Goal: Task Accomplishment & Management: Manage account settings

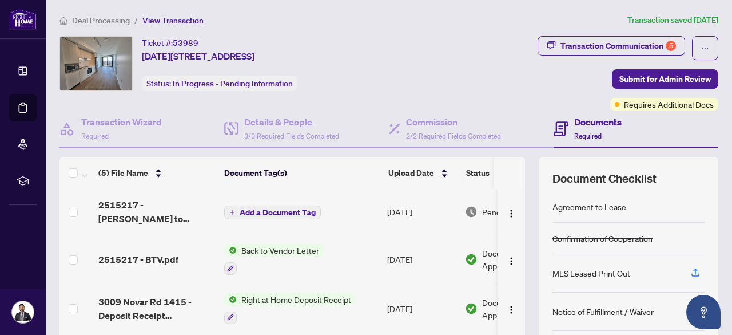
click at [415, 45] on div "Ticket #: 53989 [DATE][STREET_ADDRESS] Status: In Progress - Pending Information" at bounding box center [237, 63] width 356 height 55
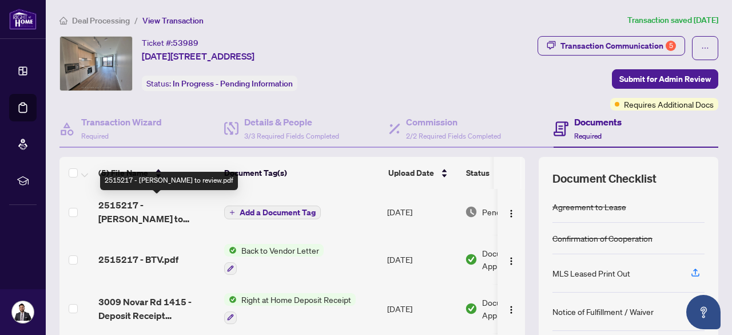
click at [164, 210] on span "2515217 - [PERSON_NAME] to review.pdf" at bounding box center [156, 211] width 117 height 27
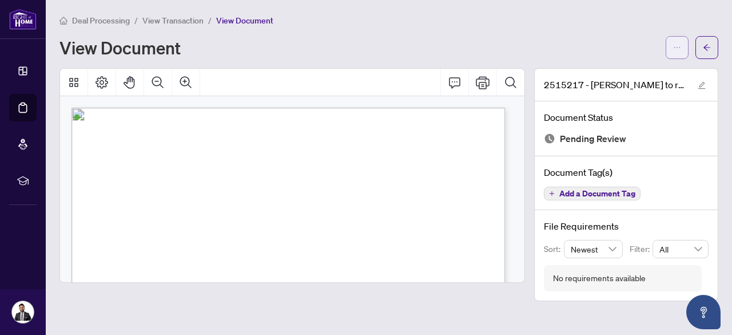
click at [674, 56] on button "button" at bounding box center [677, 47] width 23 height 23
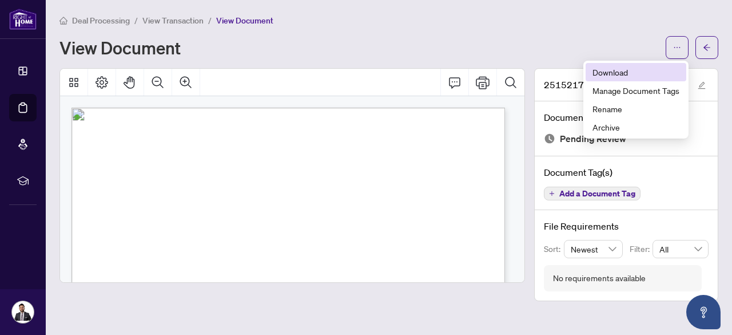
click at [630, 69] on span "Download" at bounding box center [635, 72] width 87 height 13
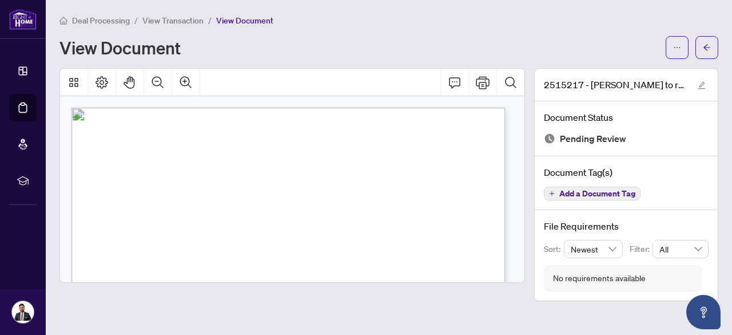
click at [180, 16] on span "View Transaction" at bounding box center [172, 20] width 61 height 10
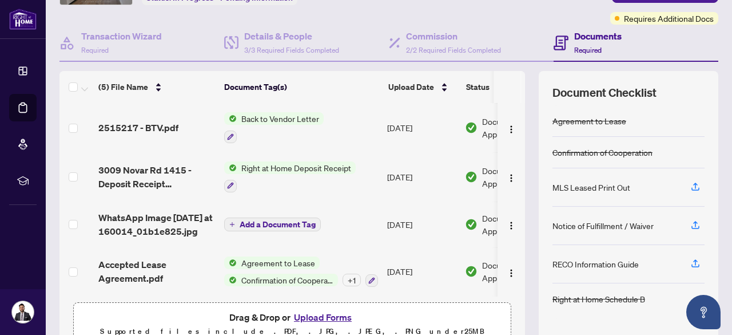
scroll to position [143, 0]
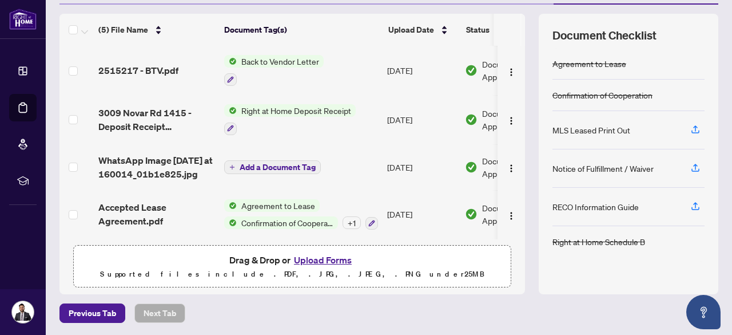
click at [310, 258] on button "Upload Forms" at bounding box center [322, 259] width 65 height 15
click at [239, 51] on td "Back to Vendor Letter" at bounding box center [301, 70] width 163 height 49
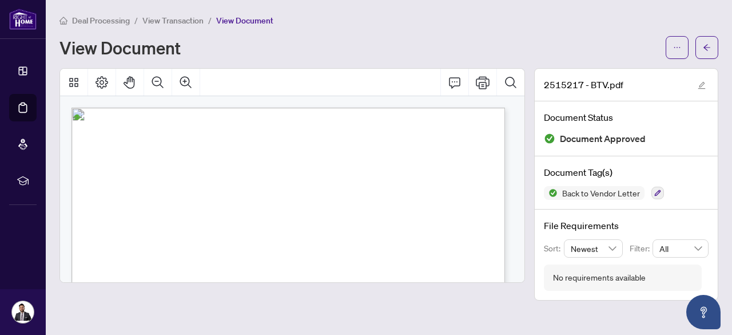
click at [172, 20] on span "View Transaction" at bounding box center [172, 20] width 61 height 10
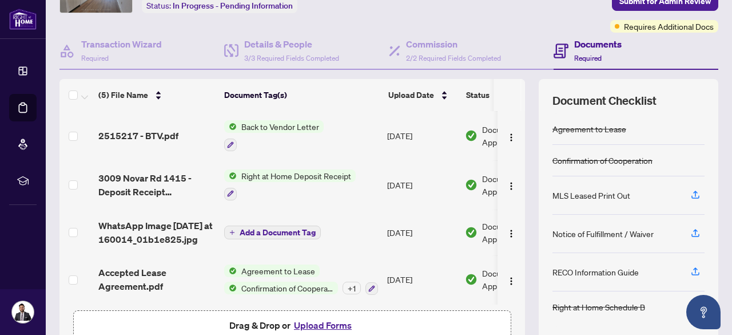
scroll to position [143, 0]
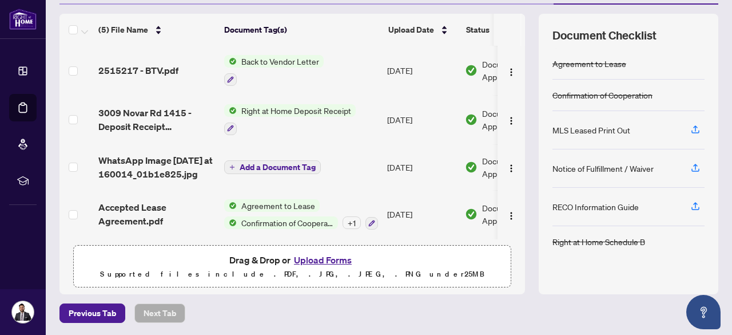
click at [322, 258] on button "Upload Forms" at bounding box center [322, 259] width 65 height 15
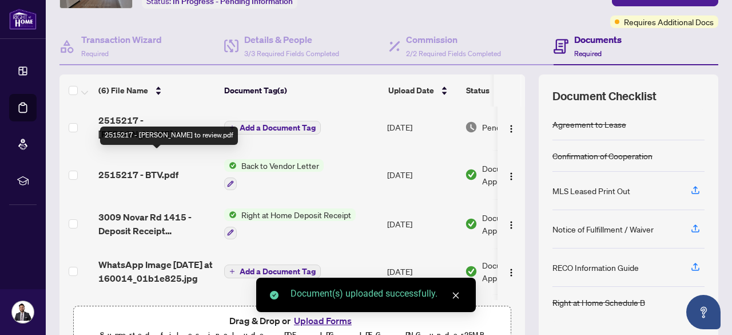
scroll to position [0, 0]
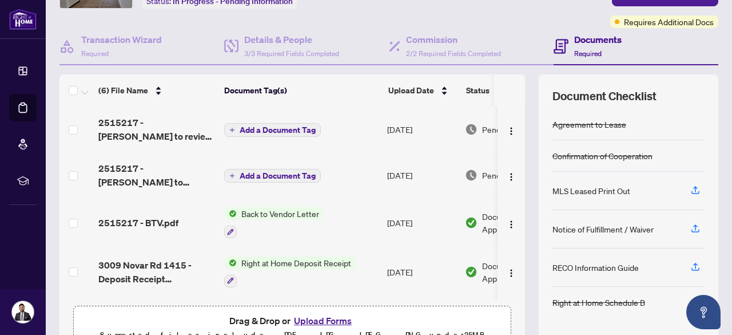
click at [274, 126] on span "Add a Document Tag" at bounding box center [278, 130] width 76 height 8
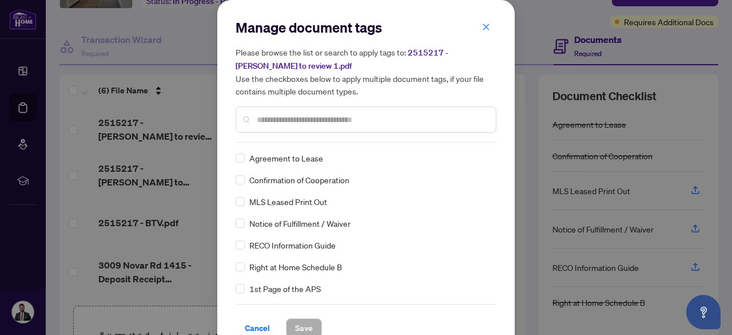
click at [310, 121] on input "text" at bounding box center [372, 119] width 230 height 13
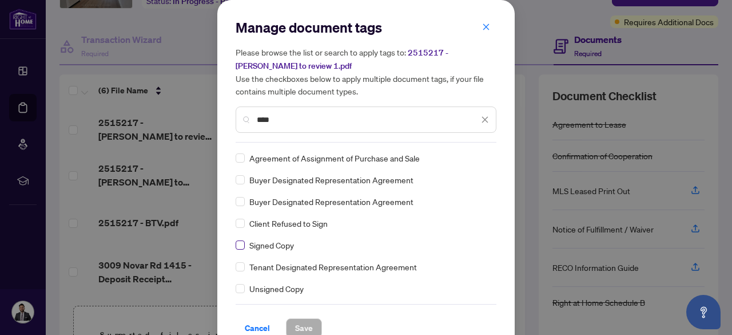
type input "****"
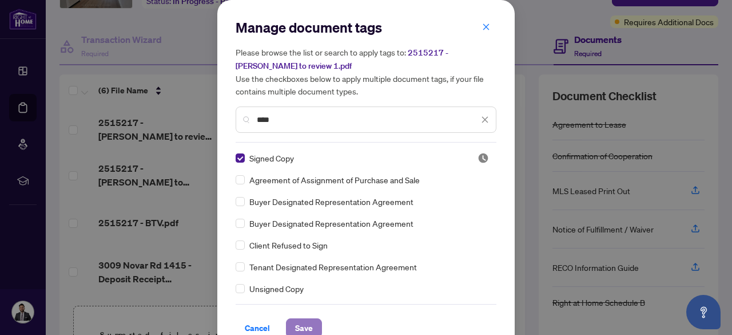
click at [295, 323] on span "Save" at bounding box center [304, 328] width 18 height 18
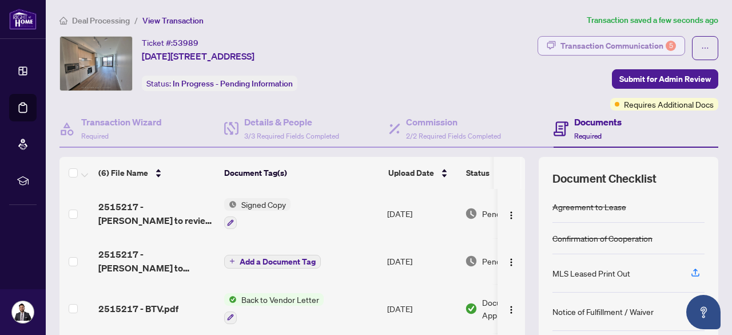
click at [642, 46] on div "Transaction Communication 5" at bounding box center [618, 46] width 116 height 18
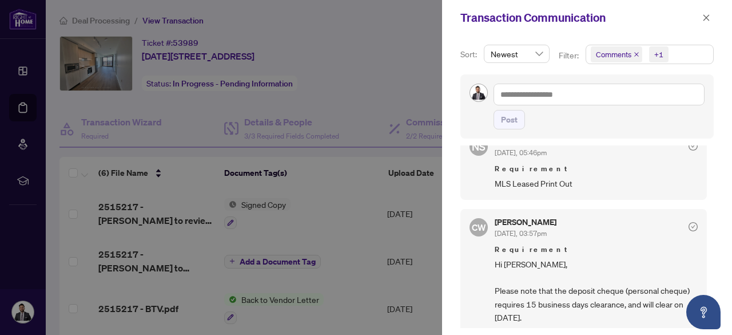
scroll to position [610, 0]
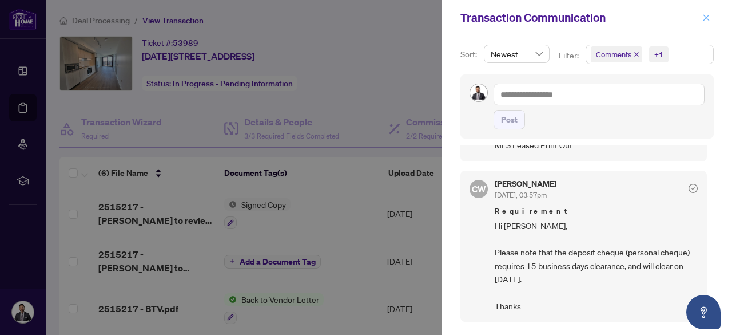
click at [703, 17] on icon "close" at bounding box center [706, 18] width 8 height 8
